Goal: Information Seeking & Learning: Check status

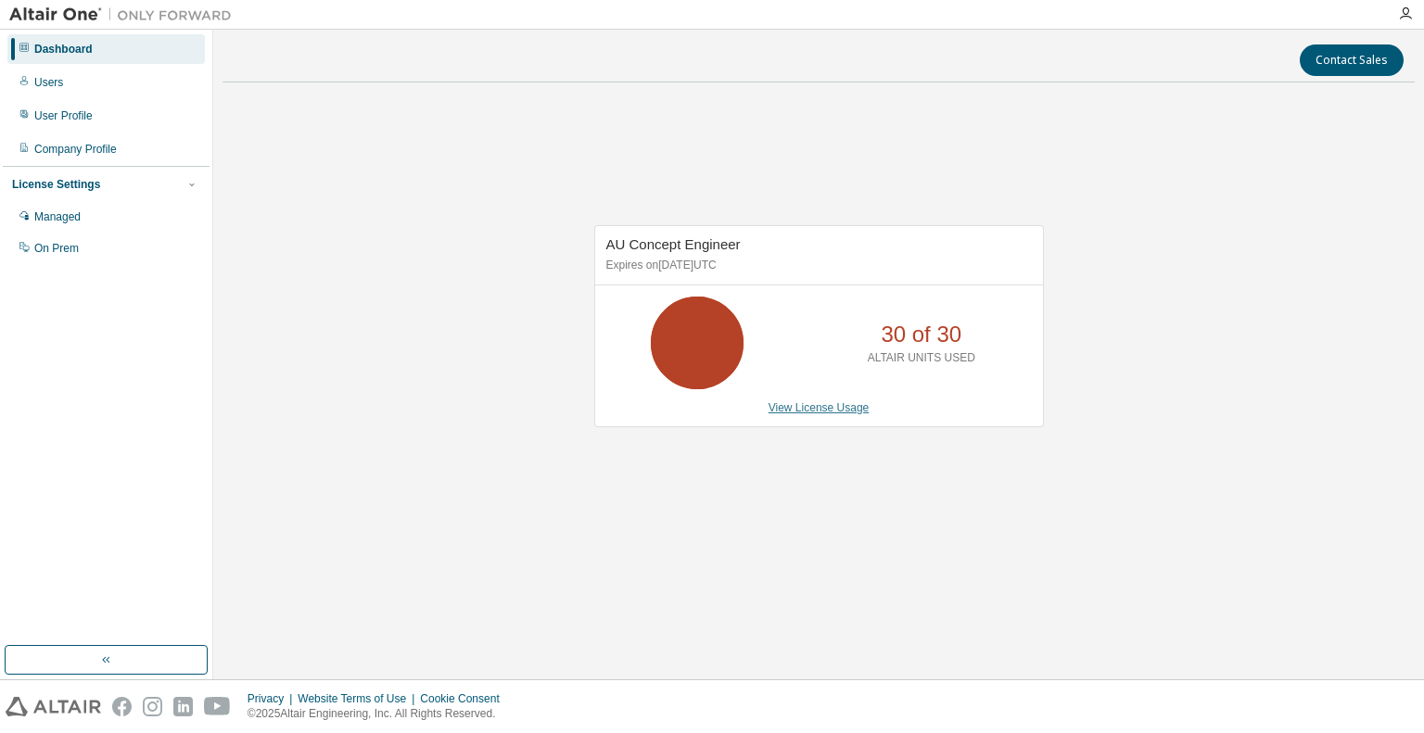
click at [814, 407] on link "View License Usage" at bounding box center [818, 407] width 101 height 13
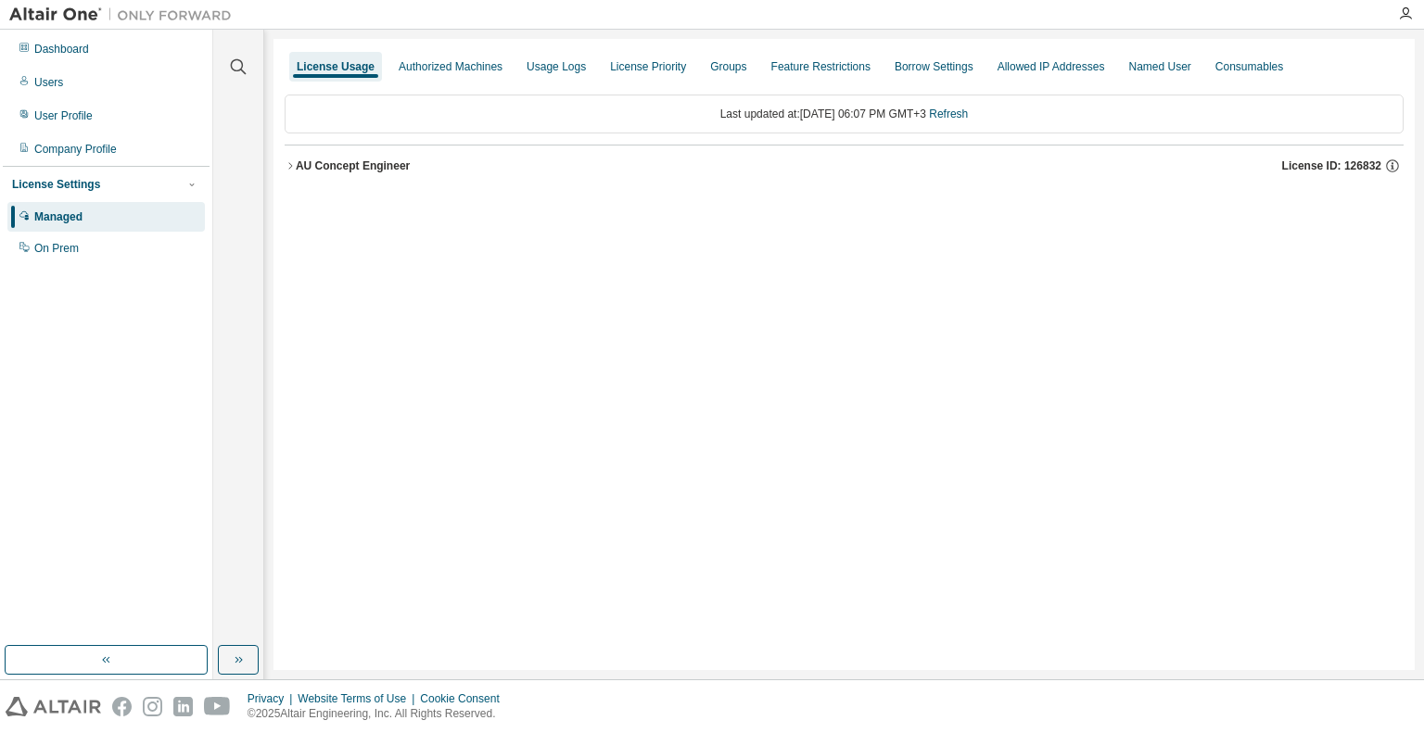
click at [289, 166] on icon "button" at bounding box center [290, 165] width 11 height 11
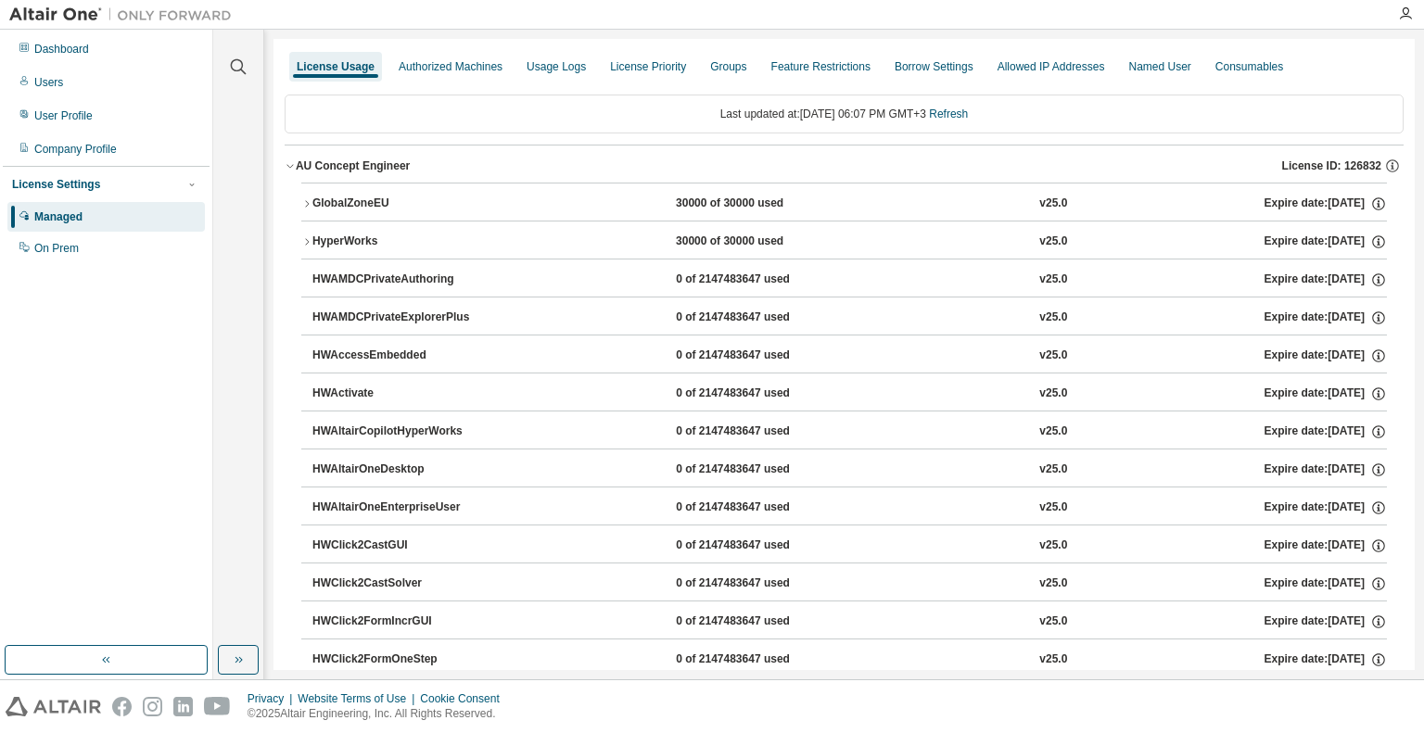
click at [305, 202] on icon "button" at bounding box center [306, 203] width 11 height 11
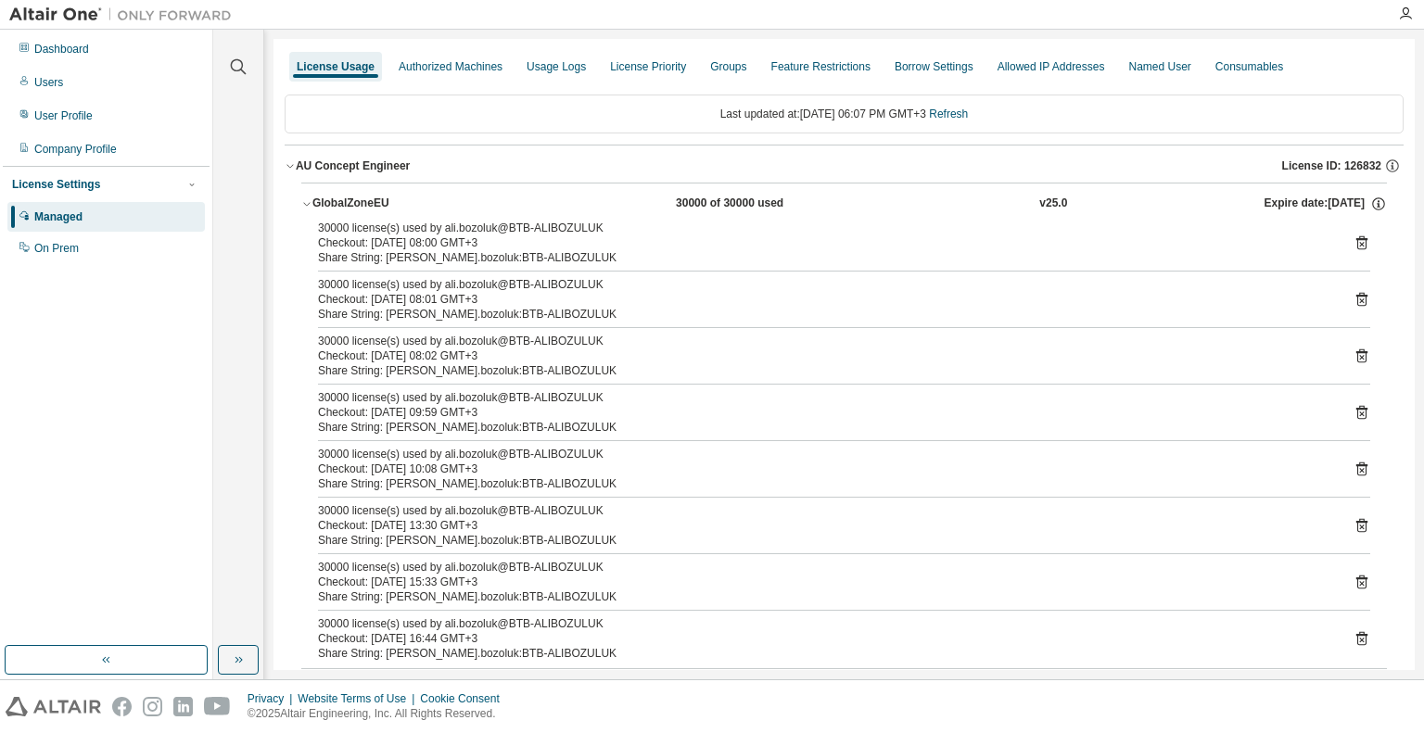
click at [306, 202] on icon "button" at bounding box center [306, 203] width 11 height 11
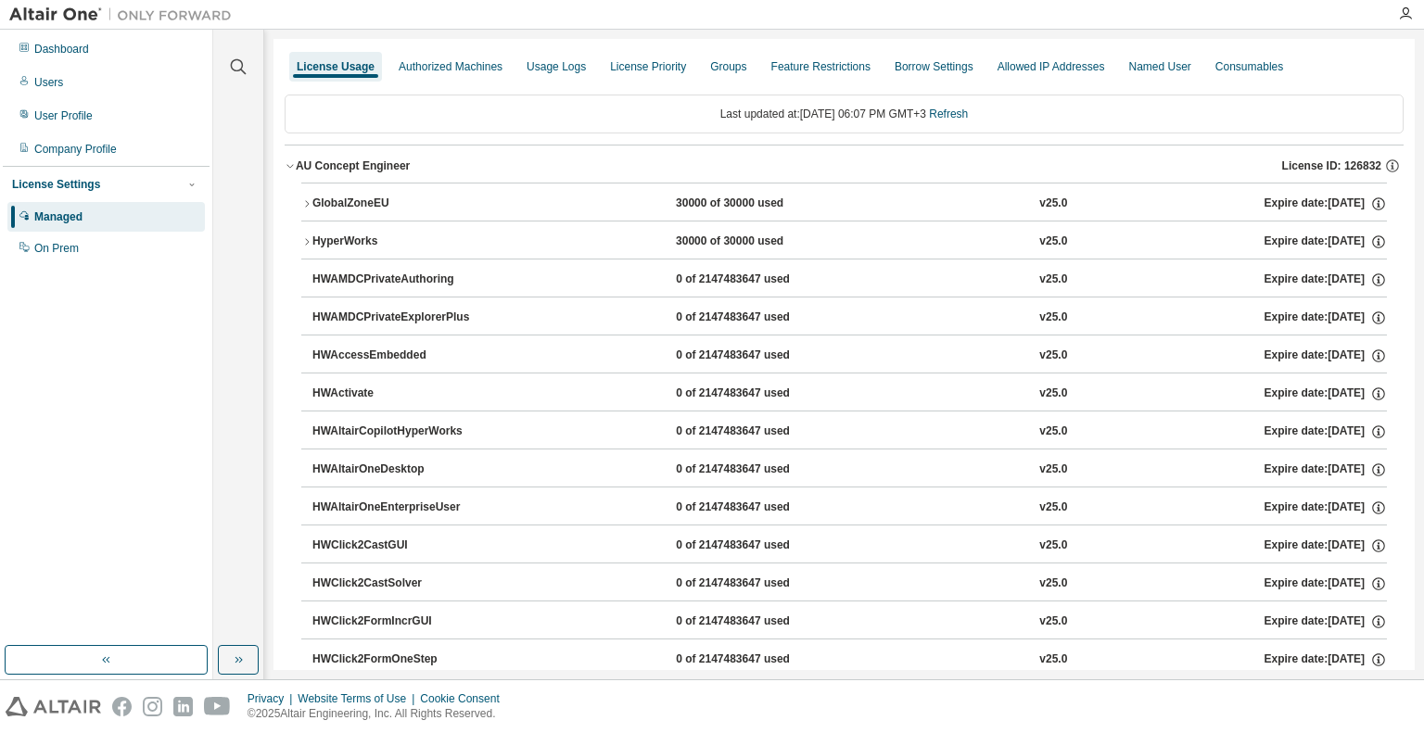
click at [289, 166] on icon "button" at bounding box center [290, 165] width 11 height 11
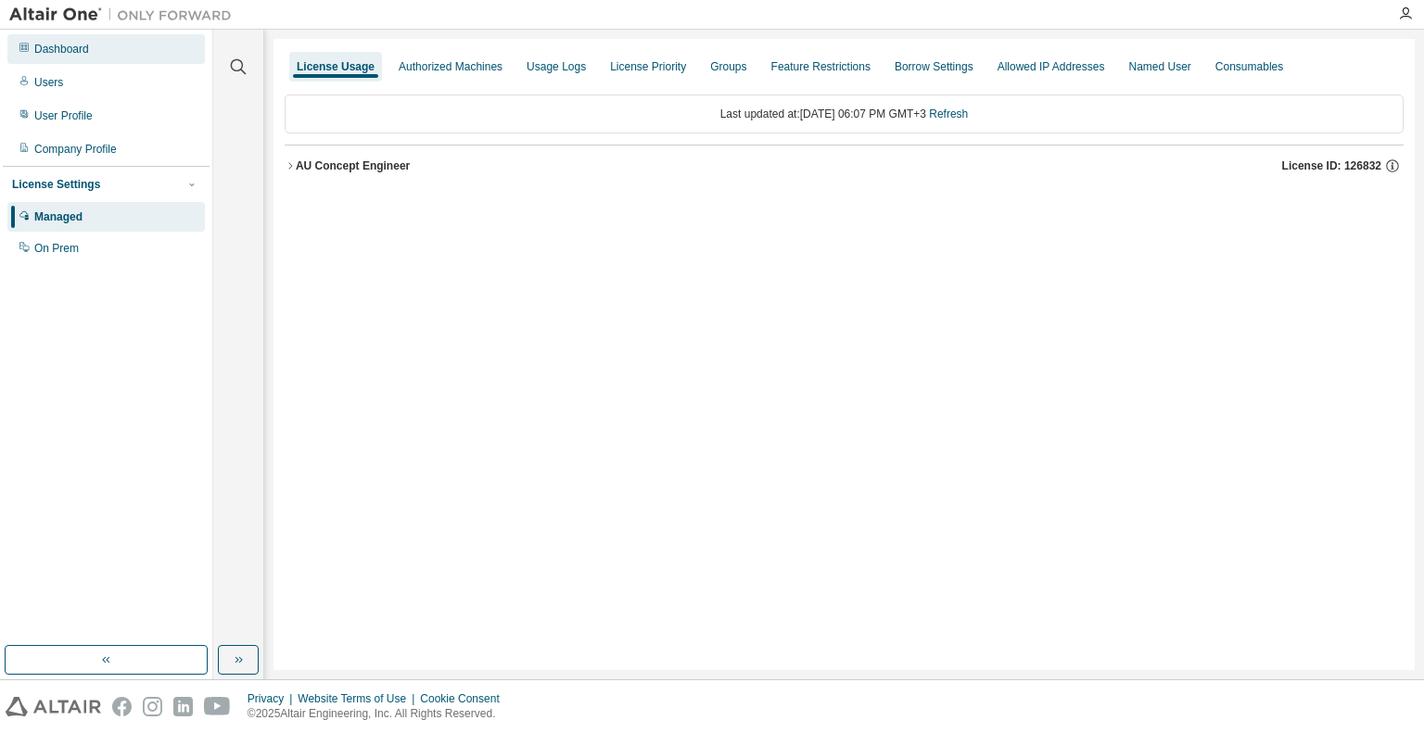
click at [63, 54] on div "Dashboard" at bounding box center [61, 49] width 55 height 15
